Goal: Check status: Check status

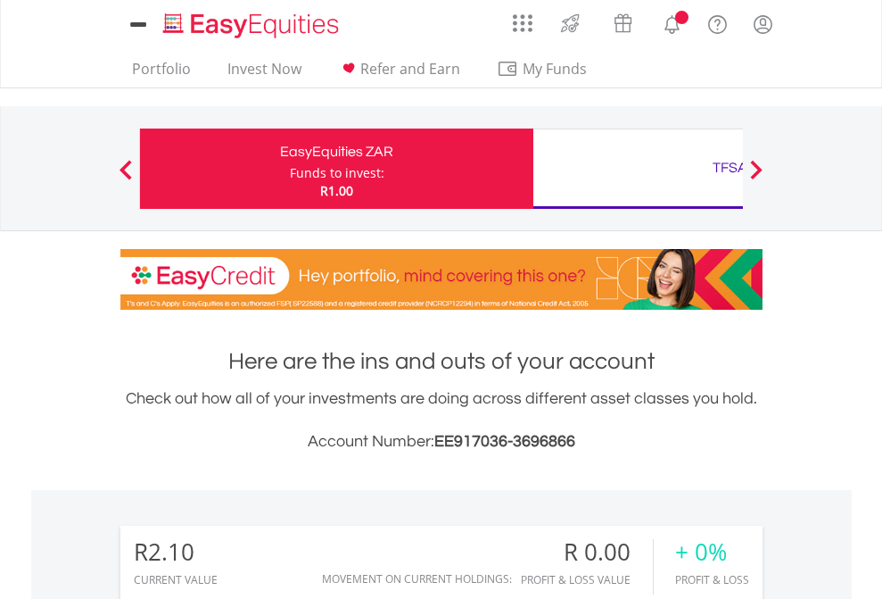
scroll to position [171, 280]
click at [290, 169] on div "Funds to invest:" at bounding box center [337, 173] width 95 height 18
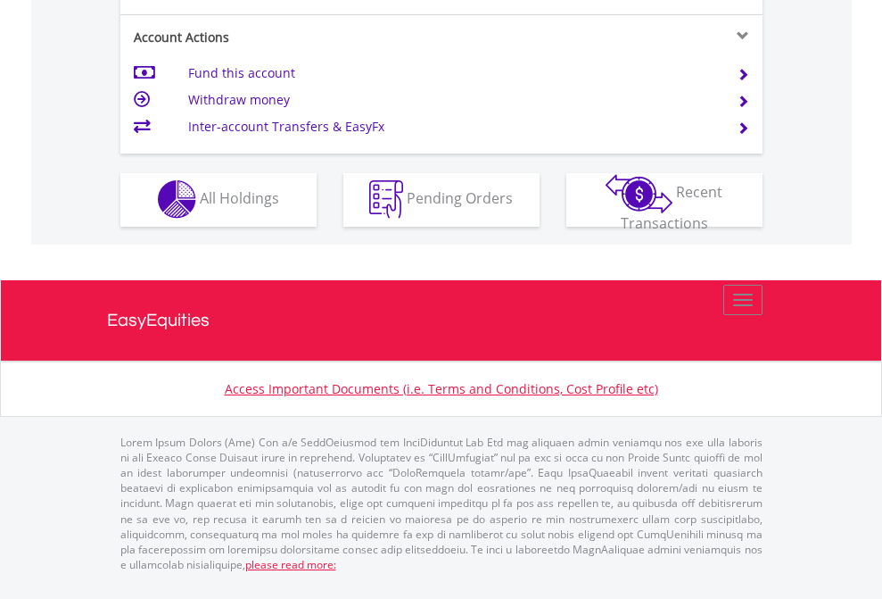
scroll to position [1668, 0]
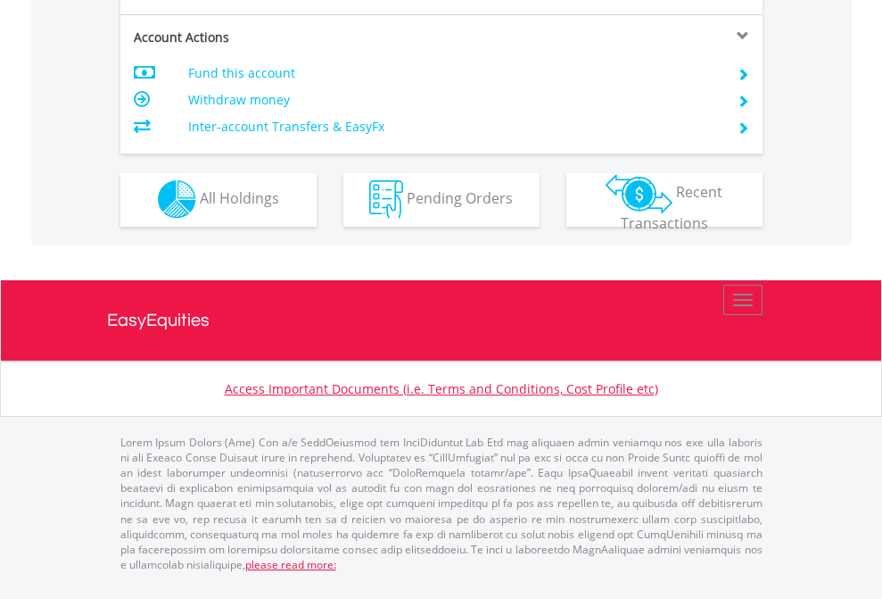
scroll to position [1668, 0]
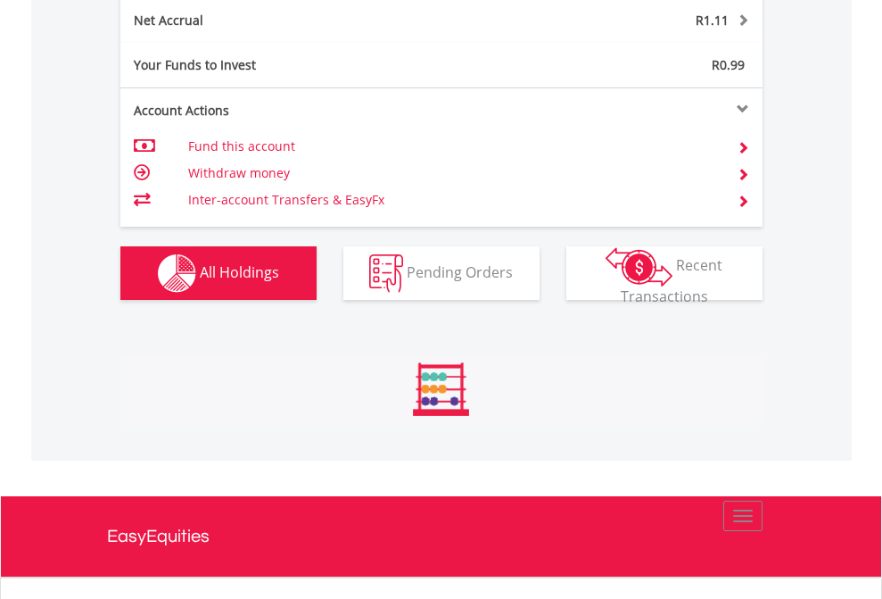
scroll to position [1809, 0]
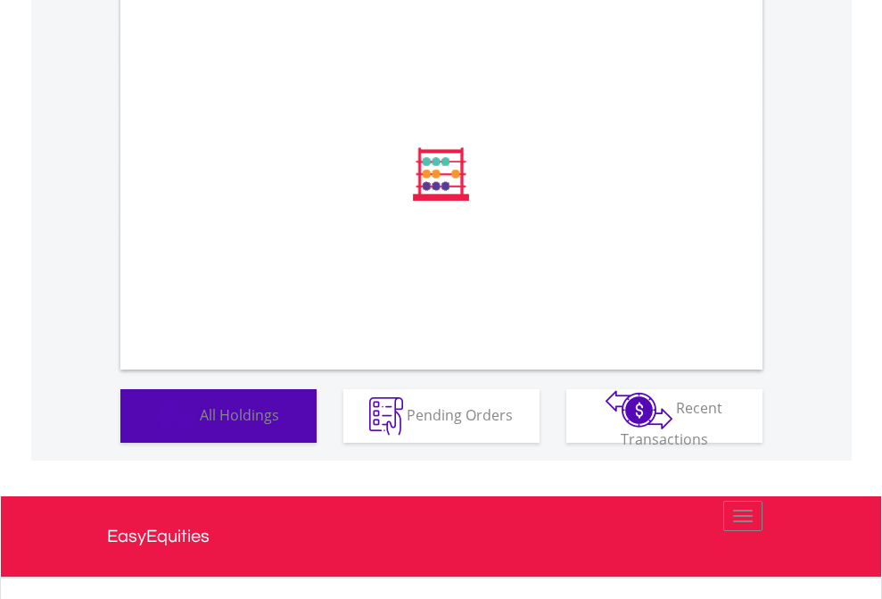
click at [200, 424] on span "All Holdings" at bounding box center [239, 414] width 79 height 20
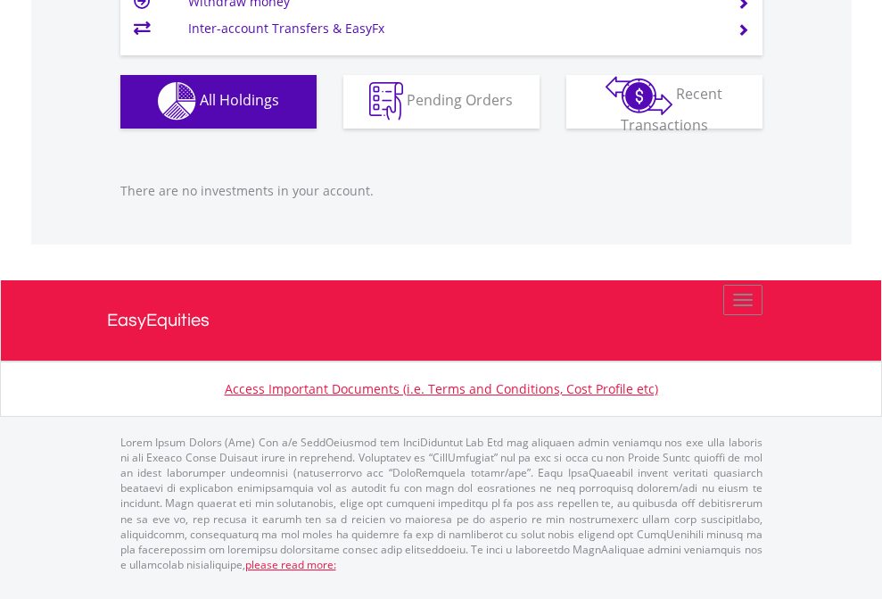
scroll to position [171, 280]
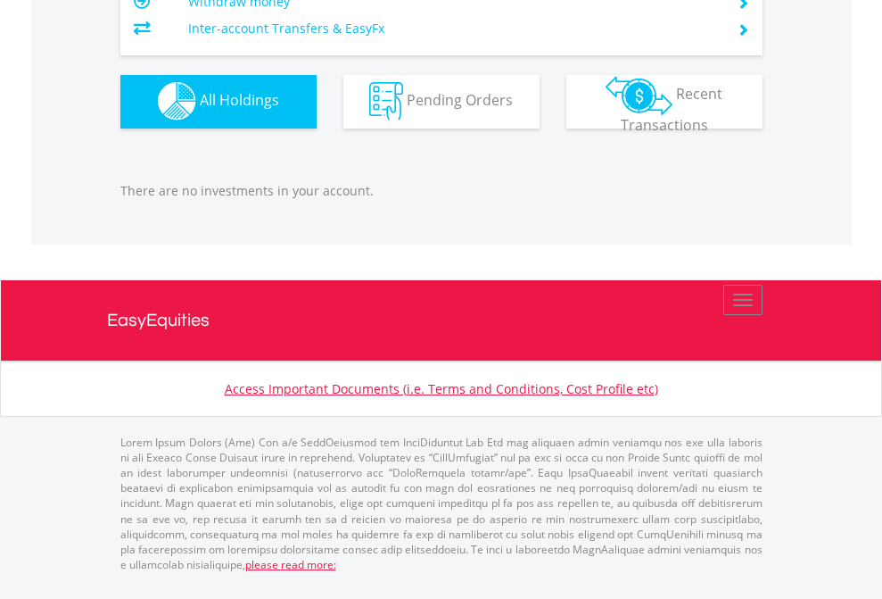
scroll to position [171, 280]
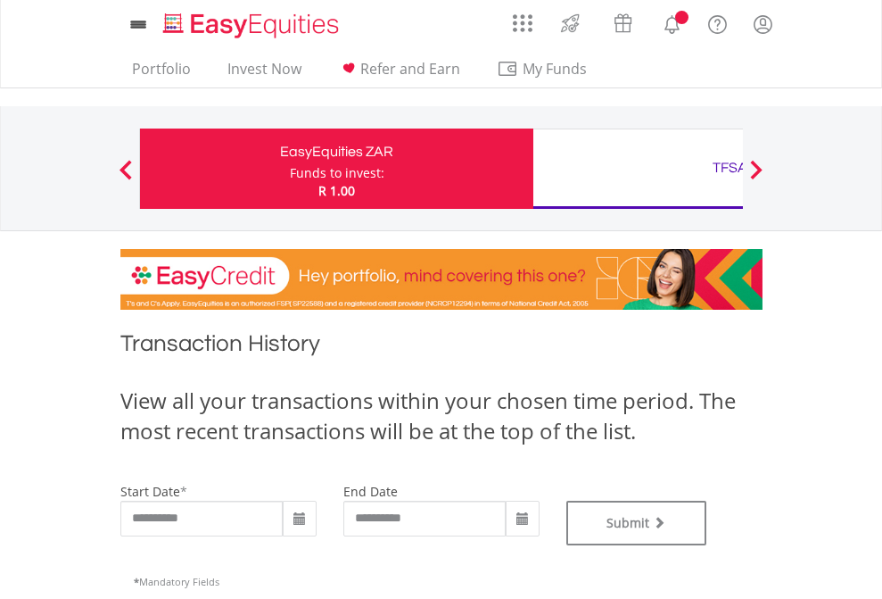
type input "**********"
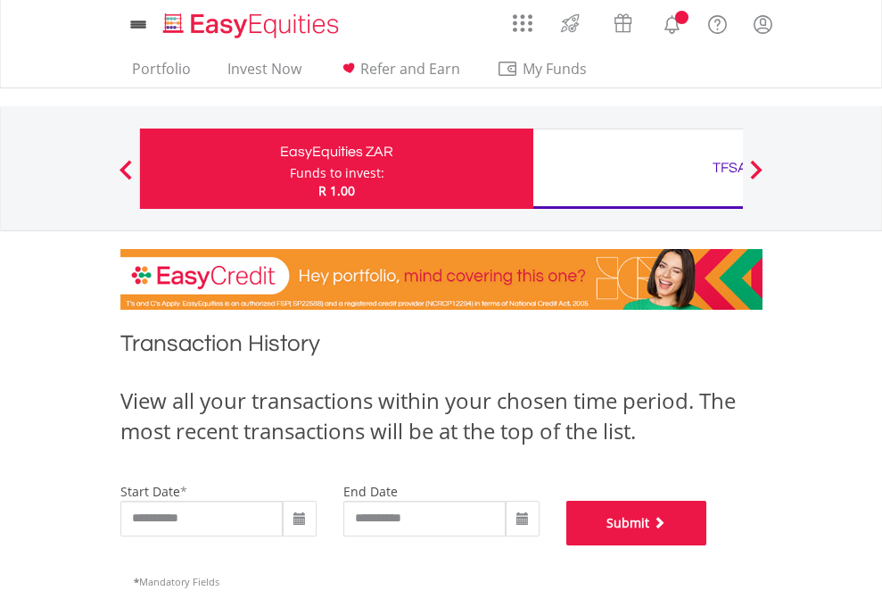
click at [708, 545] on button "Submit" at bounding box center [637, 523] width 141 height 45
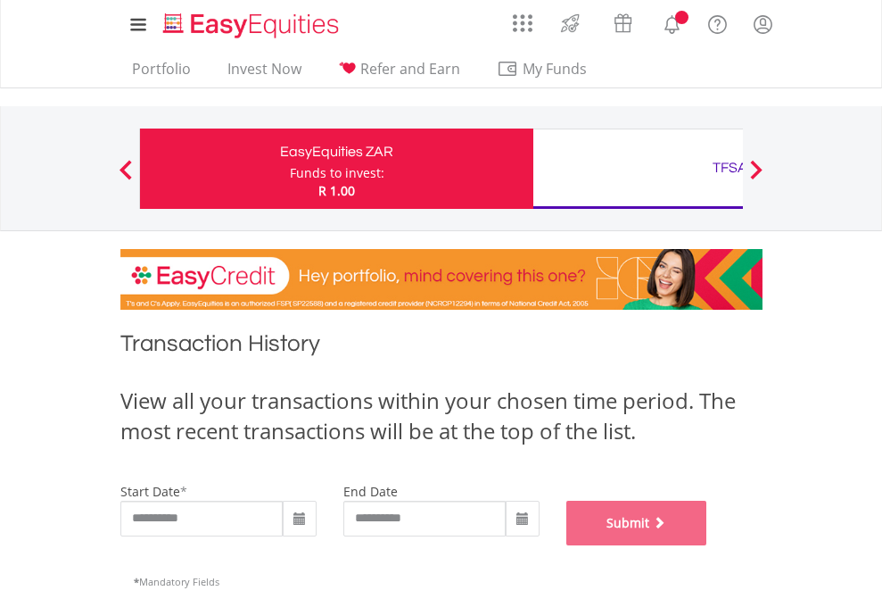
scroll to position [724, 0]
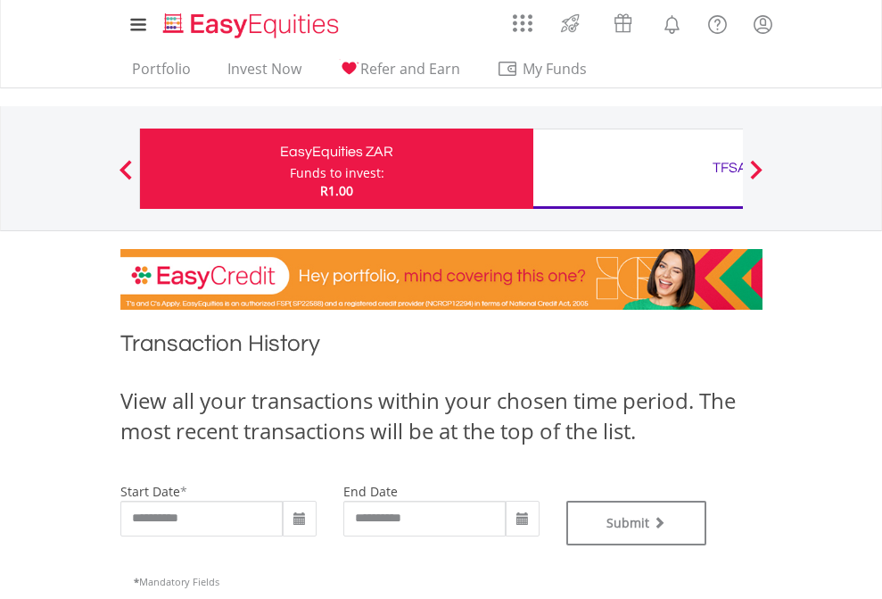
click at [638, 169] on div "TFSA" at bounding box center [730, 167] width 372 height 25
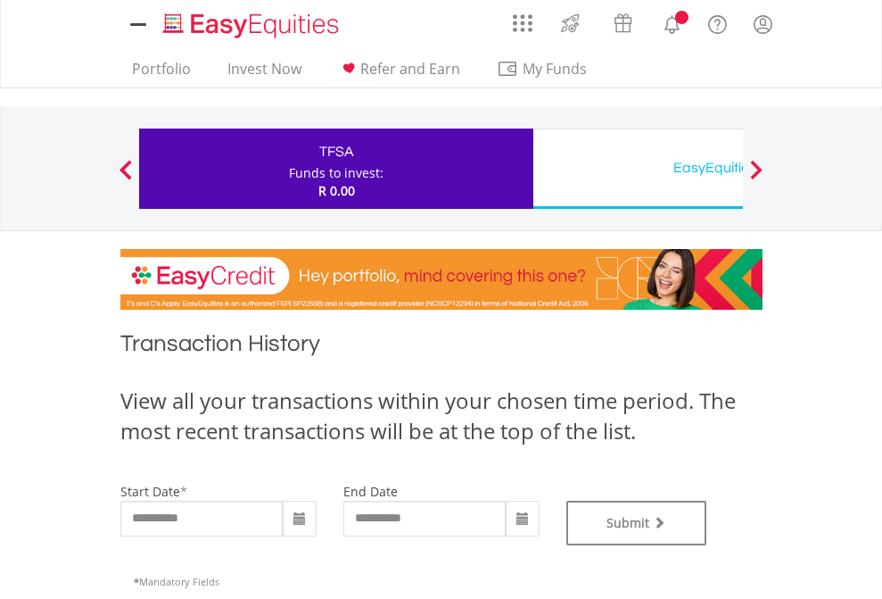
type input "**********"
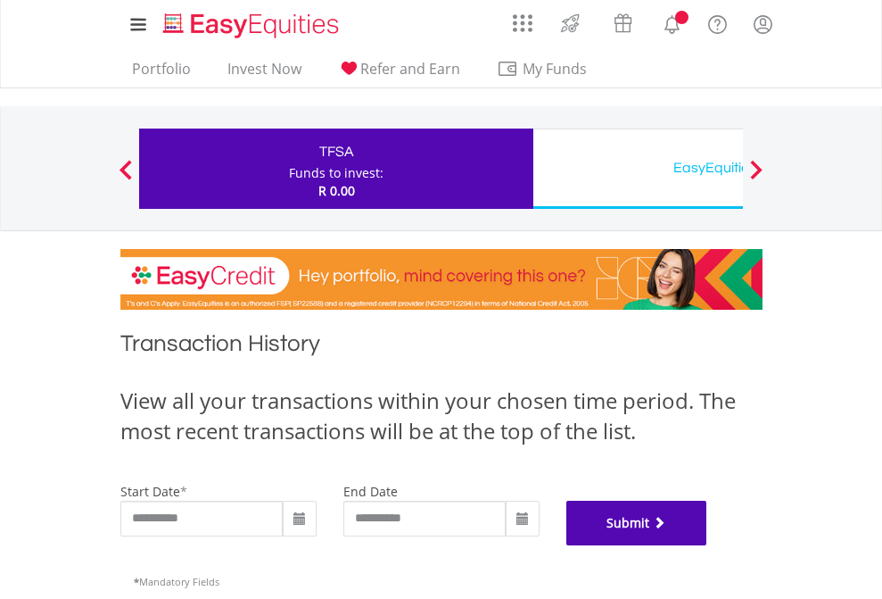
click at [708, 545] on button "Submit" at bounding box center [637, 523] width 141 height 45
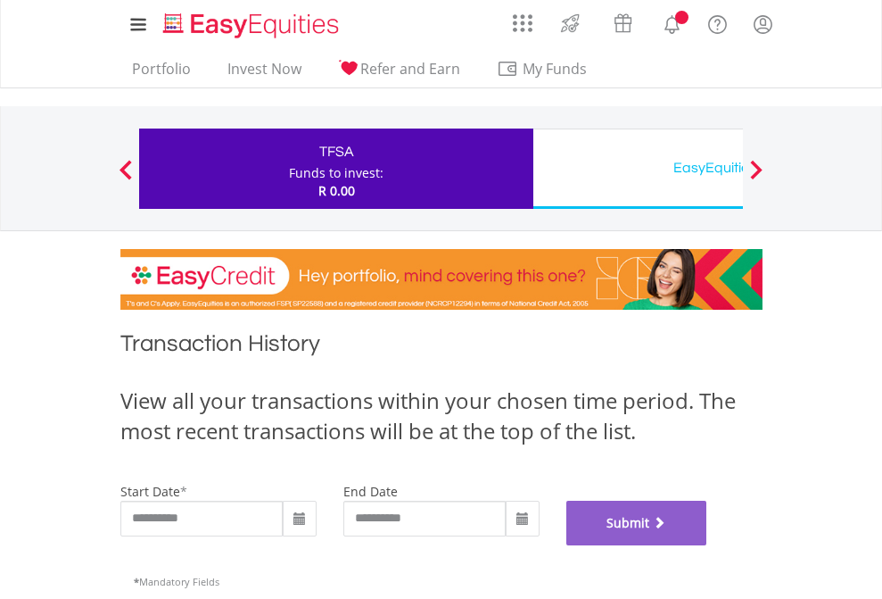
scroll to position [724, 0]
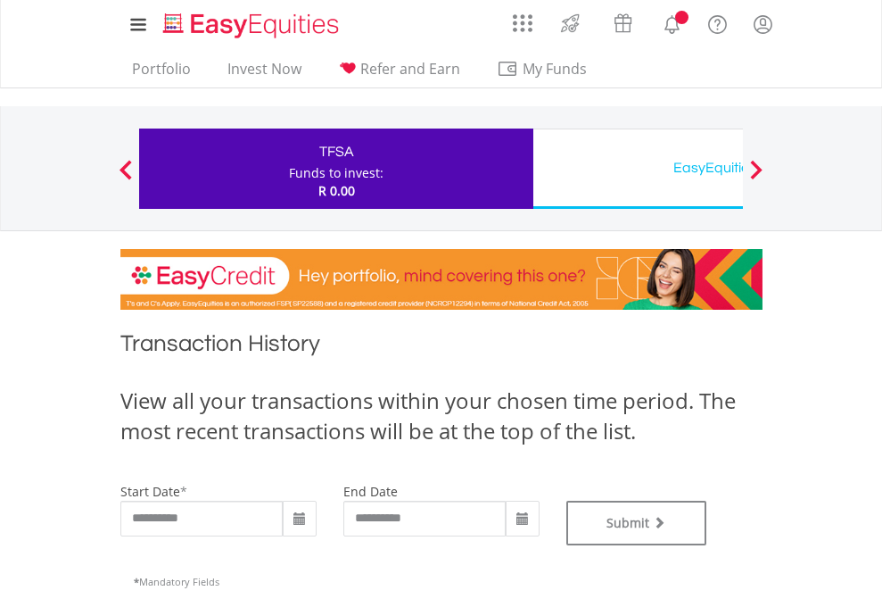
click at [638, 169] on div "EasyEquities USD" at bounding box center [730, 167] width 372 height 25
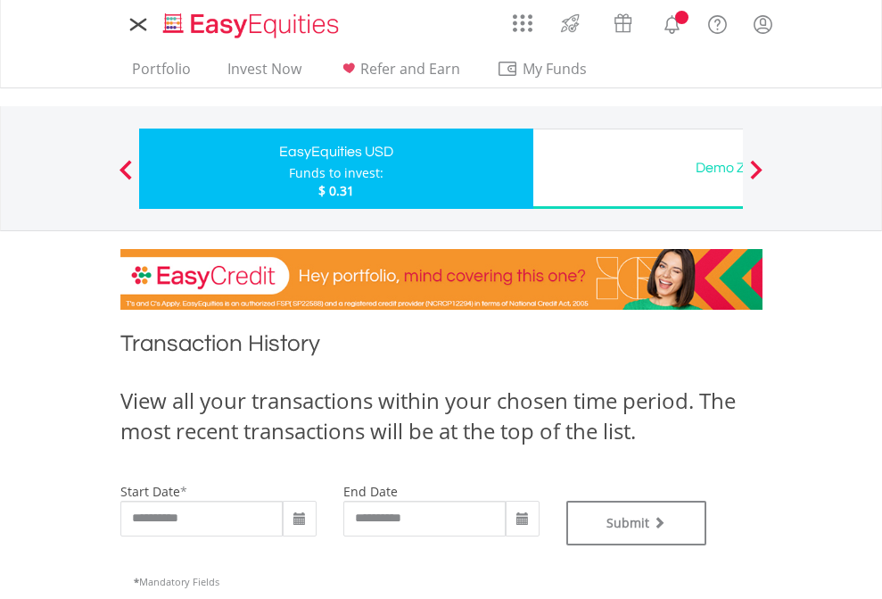
type input "**********"
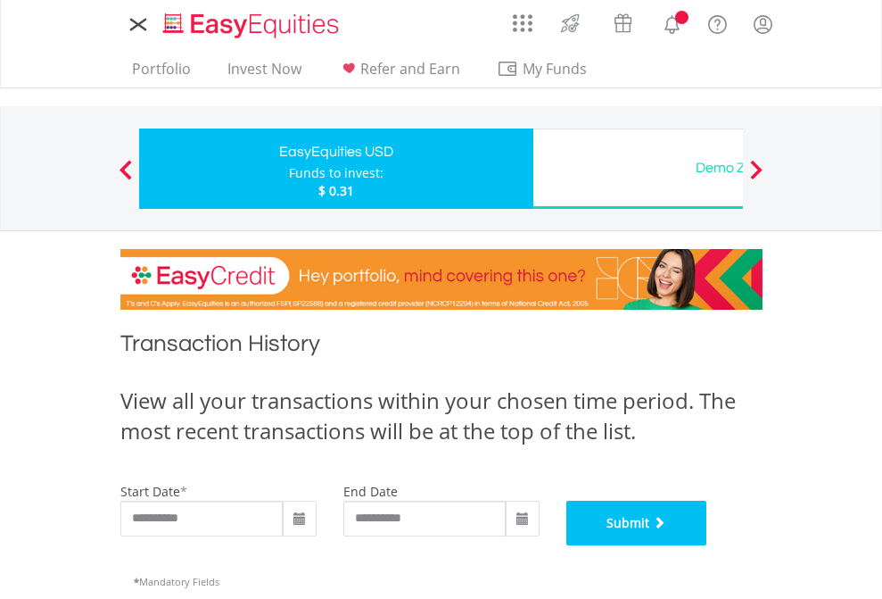
click at [708, 545] on button "Submit" at bounding box center [637, 523] width 141 height 45
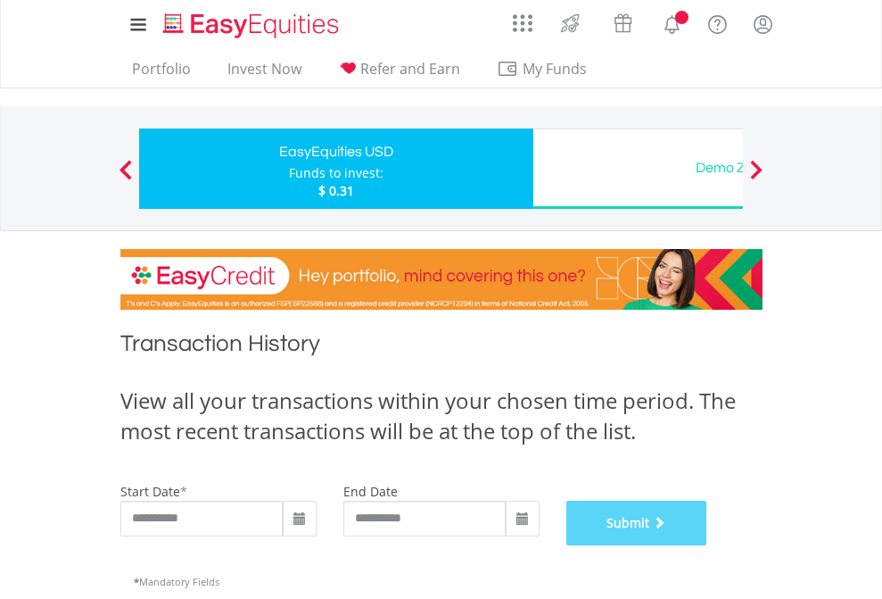
scroll to position [724, 0]
